Goal: Find specific page/section: Find specific page/section

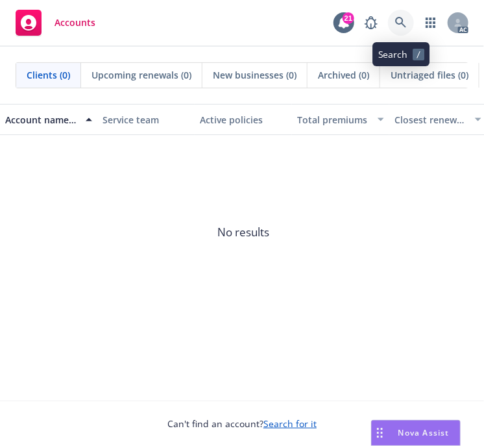
click at [400, 22] on icon at bounding box center [401, 23] width 12 height 12
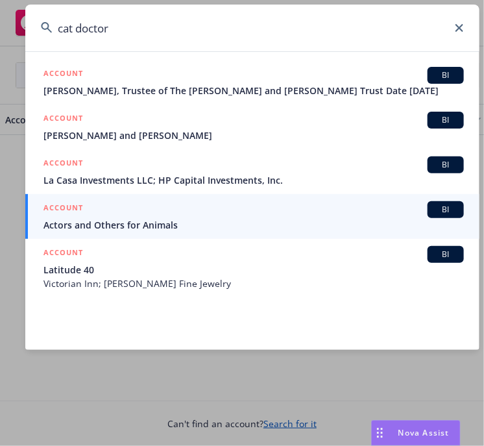
drag, startPoint x: 119, startPoint y: 29, endPoint x: 6, endPoint y: 36, distance: 113.8
click at [6, 32] on div "cat doctor ACCOUNT BI [PERSON_NAME], Trustee of The [PERSON_NAME] and [PERSON_N…" at bounding box center [242, 223] width 484 height 446
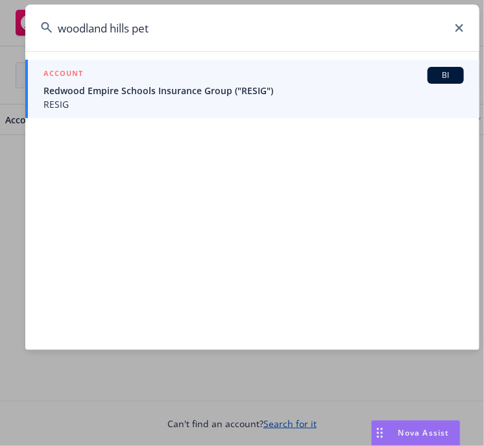
drag, startPoint x: 42, startPoint y: 38, endPoint x: -184, endPoint y: 43, distance: 225.9
click at [0, 43] on html "Accounts 21 AC Clients (0) Upcoming renewals (0) New businesses (0) Archived (0…" at bounding box center [242, 223] width 484 height 446
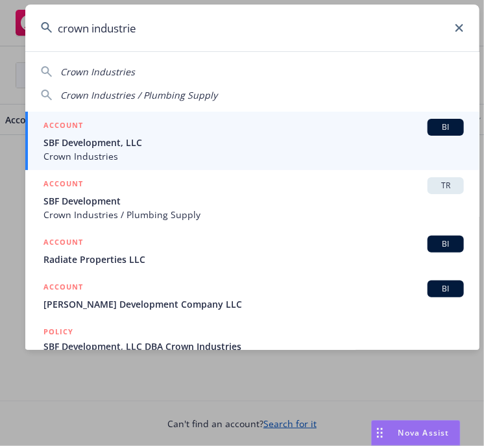
type input "crown industries"
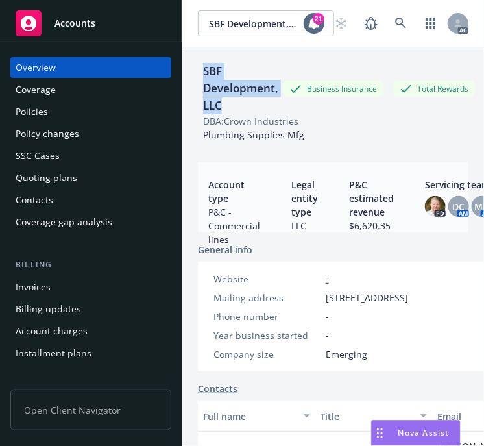
drag, startPoint x: 228, startPoint y: 105, endPoint x: 201, endPoint y: 72, distance: 42.5
click at [201, 72] on div "SBF Development, LLC" at bounding box center [241, 88] width 86 height 51
copy div "SBF Development, LLC"
click at [395, 23] on icon at bounding box center [401, 24] width 12 height 12
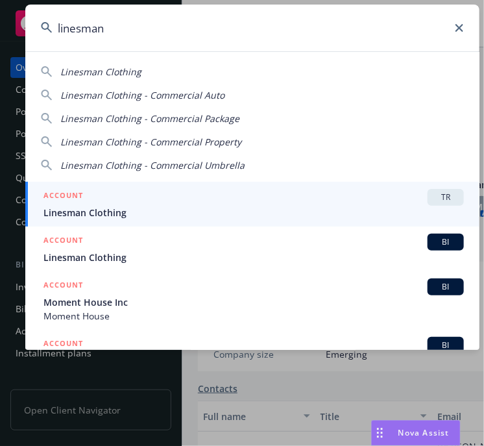
type input "linesman"
click at [114, 212] on span "Linesman Clothing" at bounding box center [253, 213] width 421 height 14
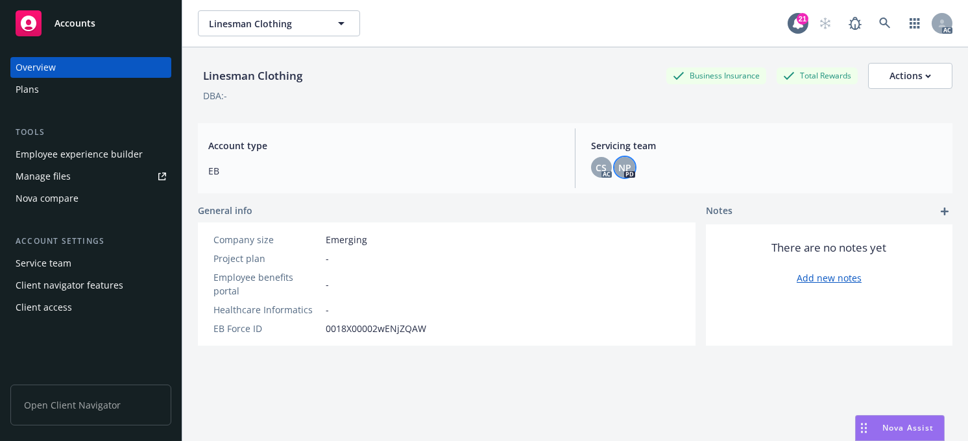
click at [484, 166] on span "NP" at bounding box center [625, 168] width 13 height 14
click at [484, 166] on div "CS" at bounding box center [601, 167] width 21 height 21
